Goal: Transaction & Acquisition: Book appointment/travel/reservation

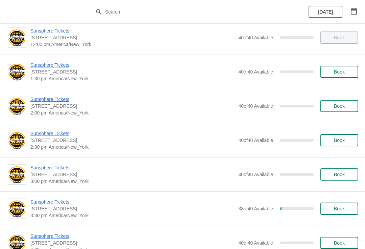
scroll to position [179, 0]
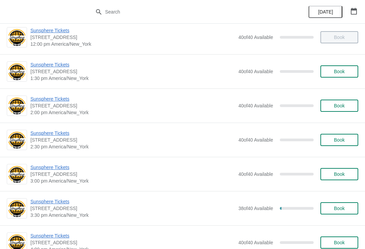
click at [347, 69] on span "Book" at bounding box center [340, 71] width 26 height 5
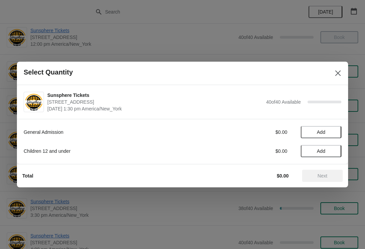
click at [336, 134] on span "Add" at bounding box center [321, 131] width 28 height 5
click at [338, 127] on div "General Admission $10.00 1" at bounding box center [183, 132] width 318 height 12
click at [333, 129] on icon at bounding box center [333, 132] width 7 height 7
click at [333, 168] on div "Total $20.00 Next" at bounding box center [180, 173] width 326 height 18
click at [331, 177] on span "Next" at bounding box center [323, 175] width 30 height 5
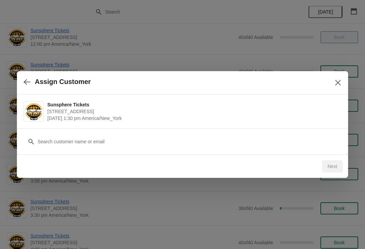
click at [178, 132] on div "Customer" at bounding box center [183, 138] width 318 height 19
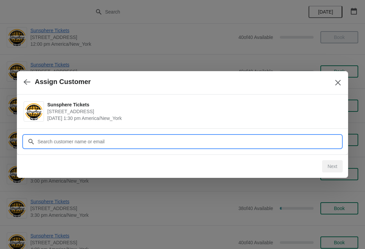
click at [168, 139] on input "Customer" at bounding box center [189, 141] width 304 height 12
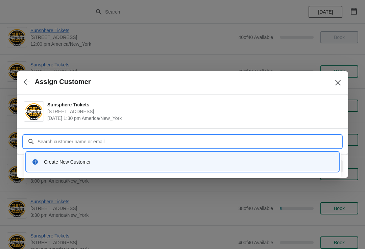
click at [127, 165] on div "Create New Customer" at bounding box center [182, 162] width 307 height 14
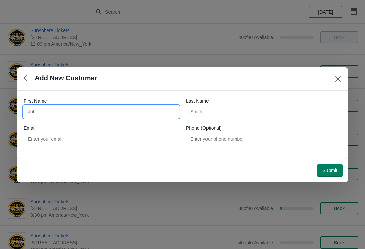
click at [94, 117] on input "First Name" at bounding box center [102, 112] width 156 height 12
type input "Walkin"
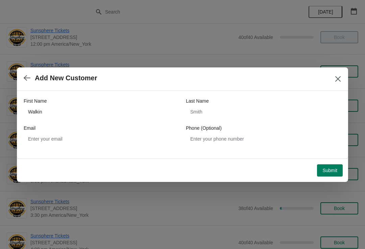
click at [333, 173] on span "Submit" at bounding box center [330, 169] width 15 height 5
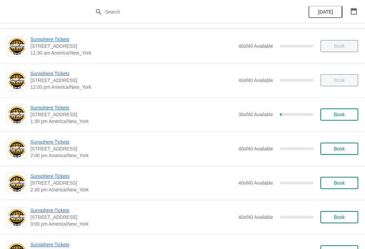
scroll to position [136, 0]
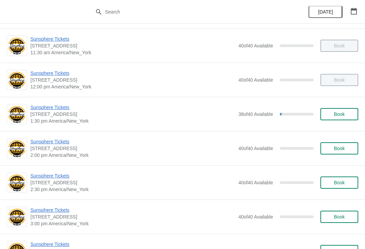
click at [349, 117] on button "Book" at bounding box center [340, 114] width 38 height 12
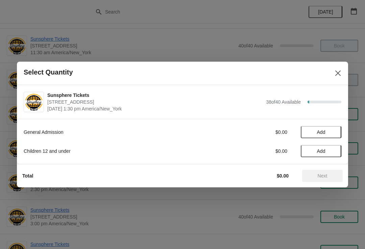
click at [334, 129] on span "Add" at bounding box center [321, 131] width 28 height 5
click at [333, 135] on icon at bounding box center [333, 132] width 7 height 7
click at [321, 175] on span "Next" at bounding box center [323, 175] width 10 height 5
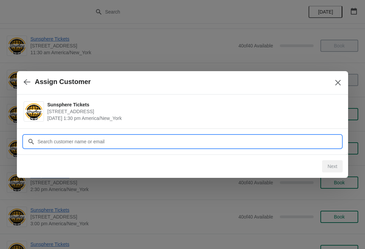
click at [298, 143] on input "Customer" at bounding box center [189, 141] width 304 height 12
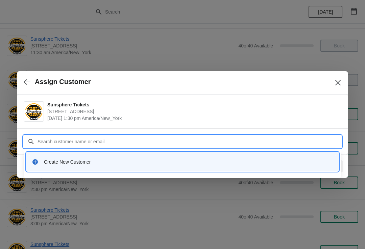
click at [134, 161] on div "Create New Customer" at bounding box center [189, 161] width 290 height 7
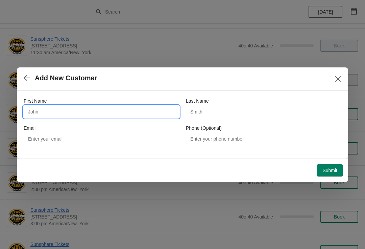
click at [74, 106] on input "First Name" at bounding box center [102, 112] width 156 height 12
type input "W"
click at [330, 162] on div "Submit" at bounding box center [181, 168] width 323 height 15
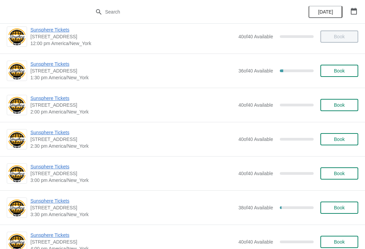
scroll to position [182, 0]
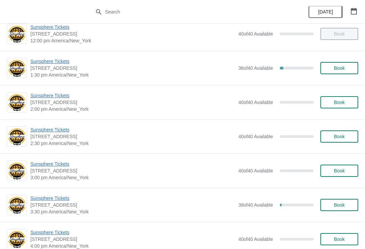
click at [351, 67] on span "Book" at bounding box center [340, 67] width 26 height 5
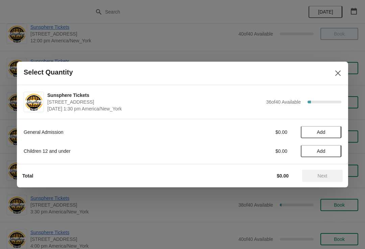
click at [333, 131] on span "Add" at bounding box center [321, 131] width 28 height 5
click at [326, 174] on span "Next" at bounding box center [323, 175] width 10 height 5
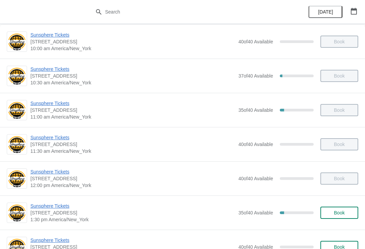
scroll to position [107, 0]
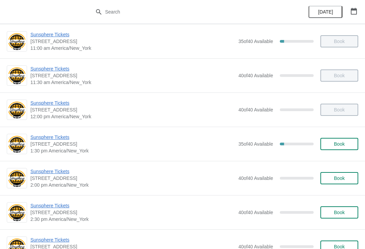
click at [326, 143] on button "Book" at bounding box center [340, 144] width 38 height 12
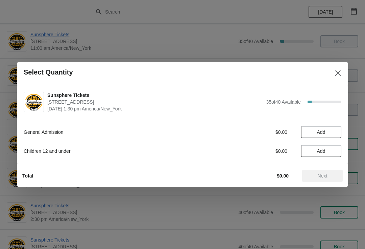
click at [334, 132] on span "Add" at bounding box center [321, 131] width 28 height 5
click at [336, 132] on icon at bounding box center [333, 132] width 7 height 7
click at [332, 135] on icon at bounding box center [333, 132] width 7 height 7
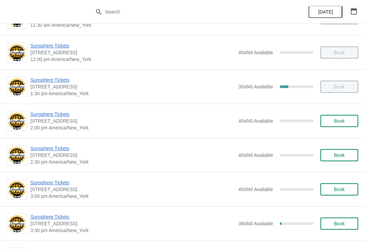
scroll to position [188, 0]
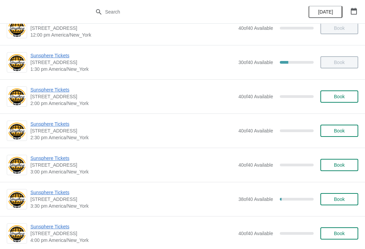
click at [358, 133] on button "Book" at bounding box center [340, 131] width 38 height 12
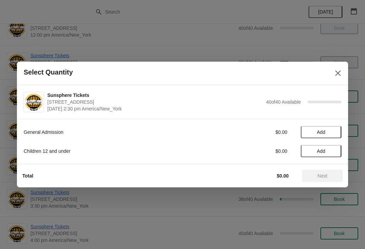
click at [334, 133] on span "Add" at bounding box center [321, 131] width 28 height 5
click at [336, 125] on div "General Admission $10.00 1 Children 12 and under $0.00 Add" at bounding box center [183, 138] width 318 height 38
click at [336, 127] on div "General Admission $10.00 1" at bounding box center [183, 132] width 318 height 12
click at [333, 129] on icon at bounding box center [333, 132] width 7 height 7
click at [319, 175] on span "Next" at bounding box center [323, 175] width 10 height 5
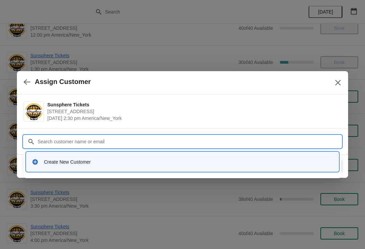
click at [122, 156] on div "Create New Customer" at bounding box center [182, 162] width 307 height 14
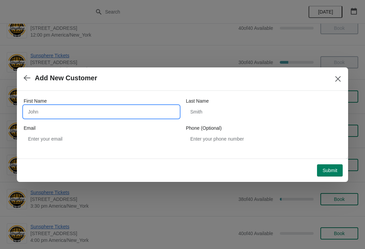
click at [84, 110] on input "First Name" at bounding box center [102, 112] width 156 height 12
type input "W"
click at [342, 162] on div "Submit" at bounding box center [181, 168] width 323 height 15
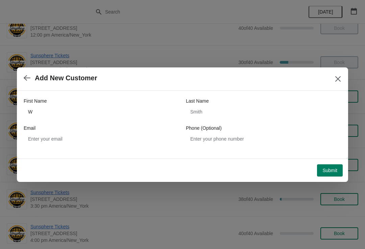
click at [335, 173] on button "Submit" at bounding box center [330, 170] width 26 height 12
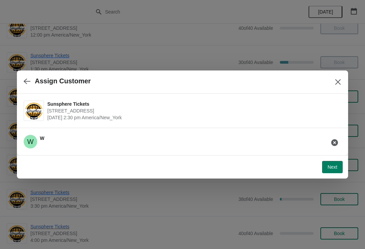
click at [337, 164] on span "Next" at bounding box center [333, 166] width 10 height 5
